Goal: Check status: Check status

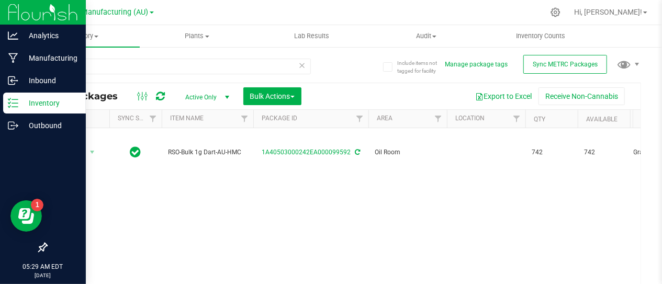
click at [47, 101] on p "Inventory" at bounding box center [49, 103] width 63 height 13
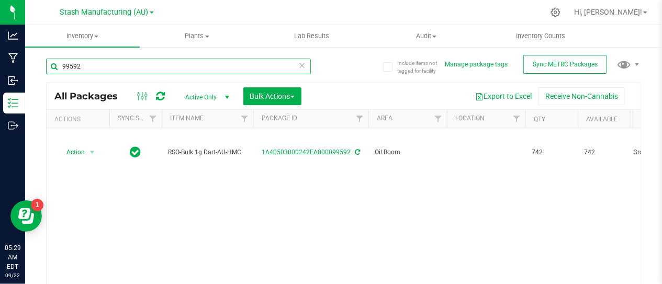
click at [119, 62] on input "99592" at bounding box center [178, 67] width 265 height 16
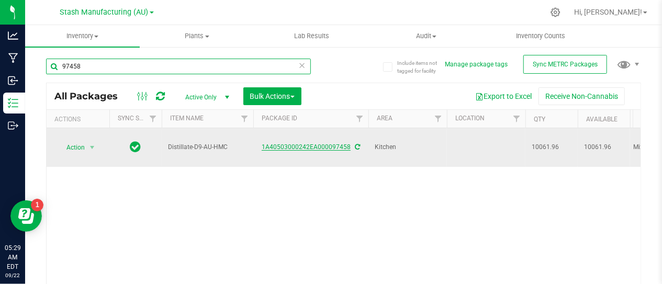
type input "97458"
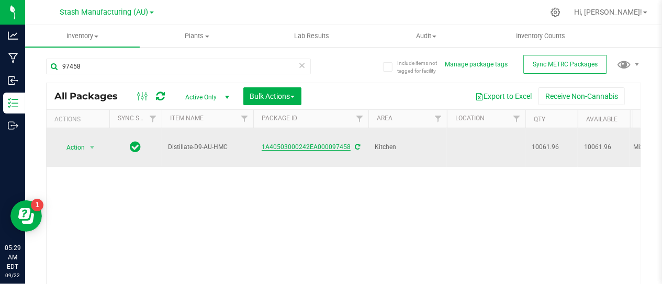
click at [298, 143] on link "1A40503000242EA000097458" at bounding box center [306, 146] width 89 height 7
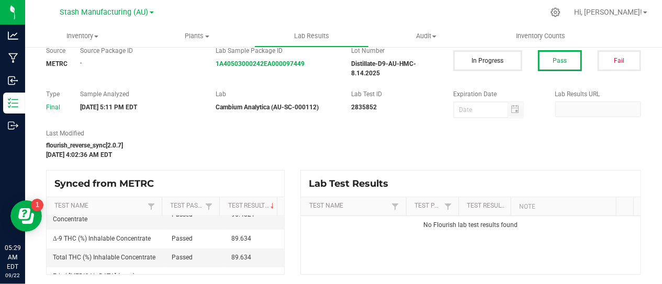
scroll to position [42, 0]
